Goal: Task Accomplishment & Management: Use online tool/utility

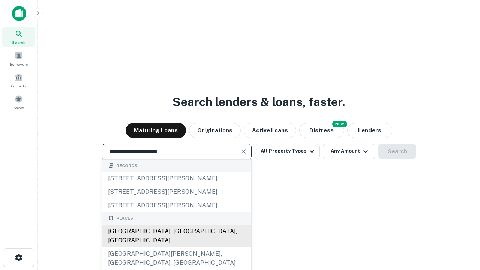
click at [176, 247] on div "[GEOGRAPHIC_DATA], [GEOGRAPHIC_DATA], [GEOGRAPHIC_DATA]" at bounding box center [176, 235] width 149 height 22
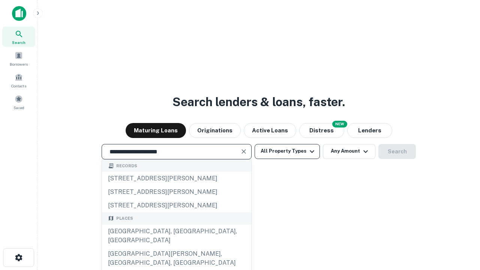
type input "**********"
click at [287, 151] on button "All Property Types" at bounding box center [286, 151] width 65 height 15
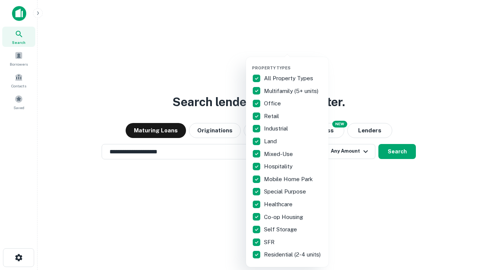
click at [293, 63] on button "button" at bounding box center [293, 63] width 82 height 0
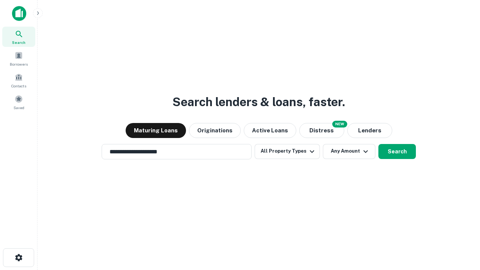
scroll to position [12, 0]
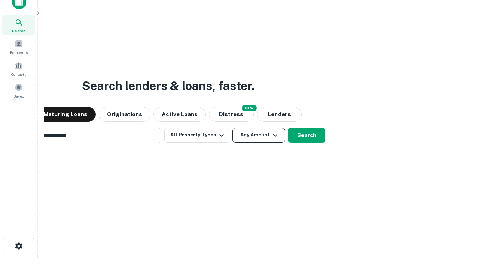
click at [232, 128] on button "Any Amount" at bounding box center [258, 135] width 52 height 15
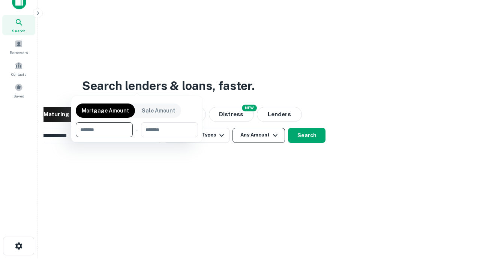
scroll to position [54, 212]
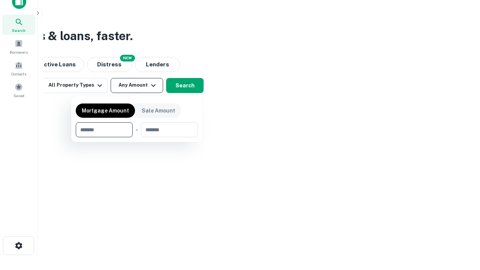
type input "*******"
click at [137, 137] on button "button" at bounding box center [137, 137] width 122 height 0
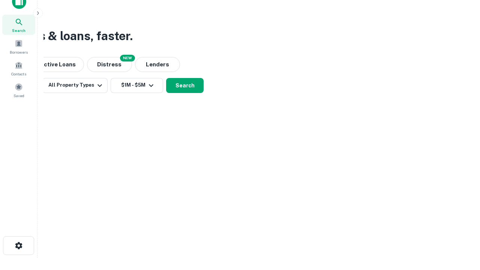
scroll to position [4, 138]
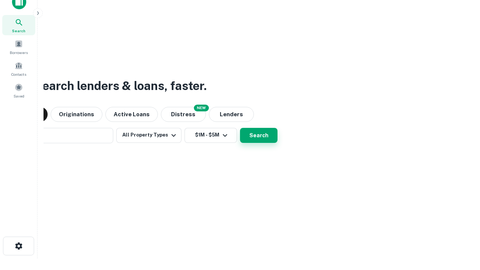
click at [240, 128] on button "Search" at bounding box center [258, 135] width 37 height 15
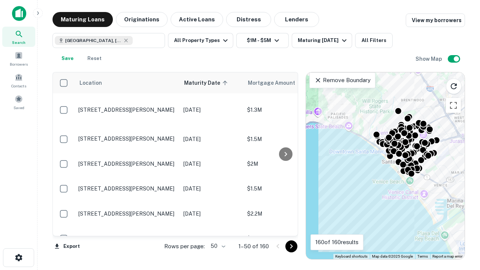
click at [217, 246] on body "Search Borrowers Contacts Saved Maturing Loans Originations Active Loans Distre…" at bounding box center [240, 135] width 480 height 270
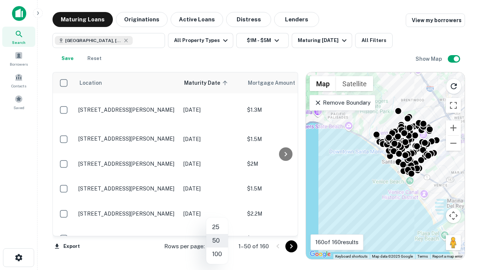
click at [217, 227] on li "25" at bounding box center [217, 226] width 22 height 13
